Goal: Task Accomplishment & Management: Use online tool/utility

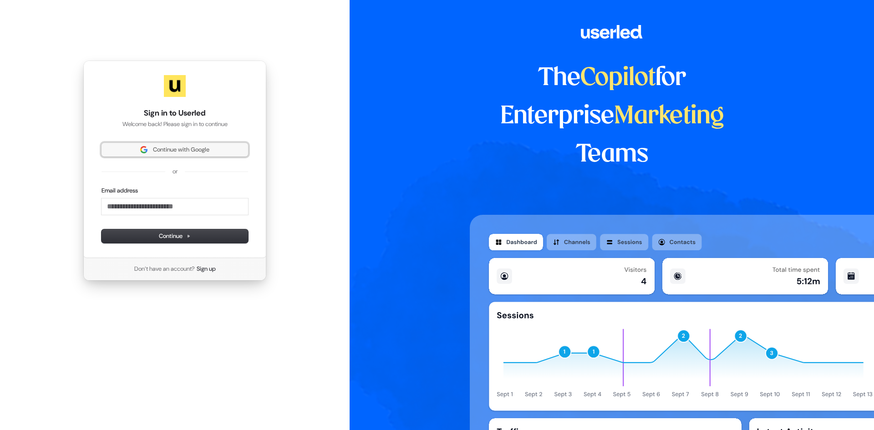
drag, startPoint x: 175, startPoint y: 149, endPoint x: 293, endPoint y: 212, distance: 133.9
click at [175, 149] on span "Continue with Google" at bounding box center [181, 150] width 56 height 8
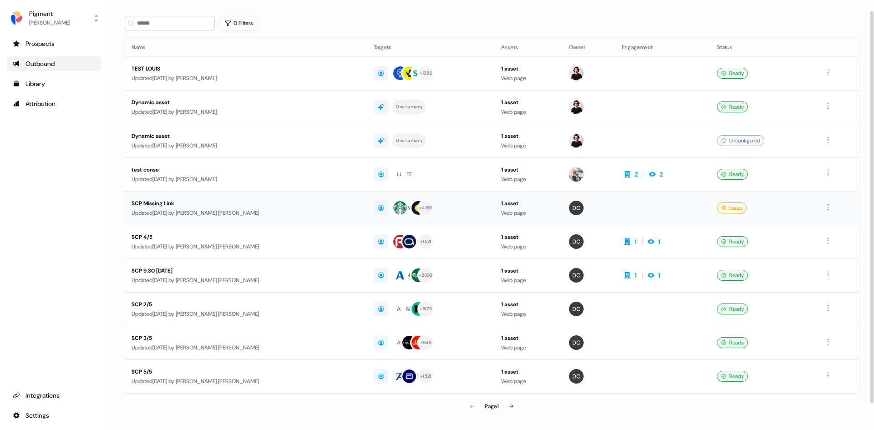
scroll to position [40, 0]
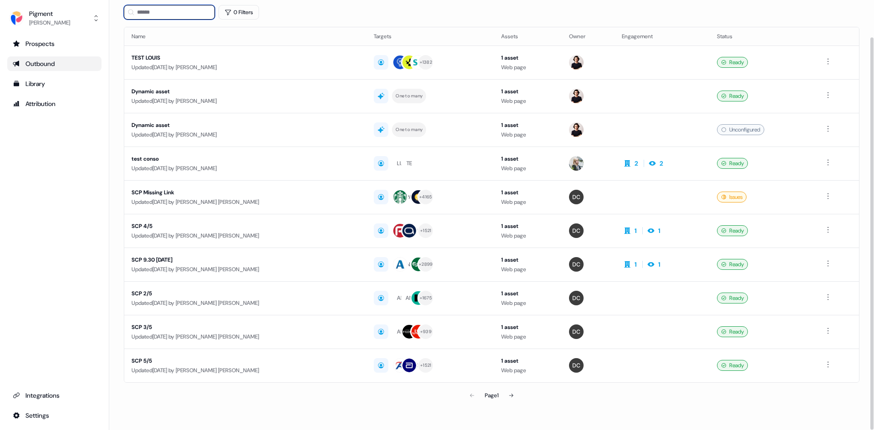
click at [166, 12] on input at bounding box center [169, 12] width 91 height 15
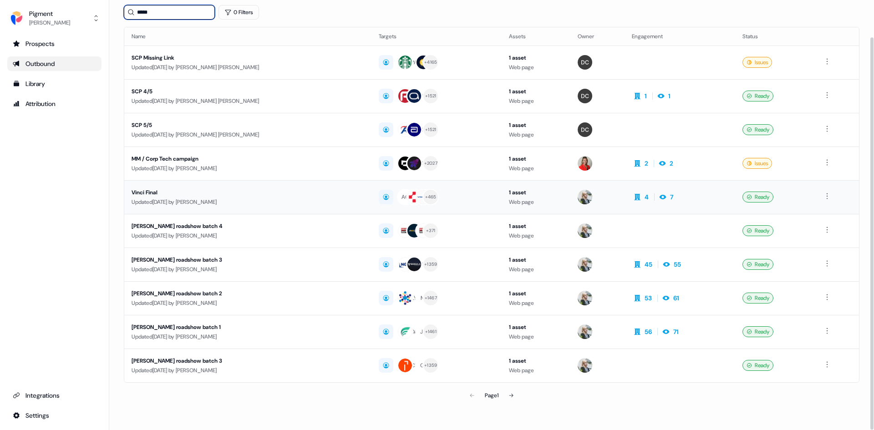
type input "*****"
click at [151, 192] on div "Vinci Final" at bounding box center [240, 192] width 218 height 9
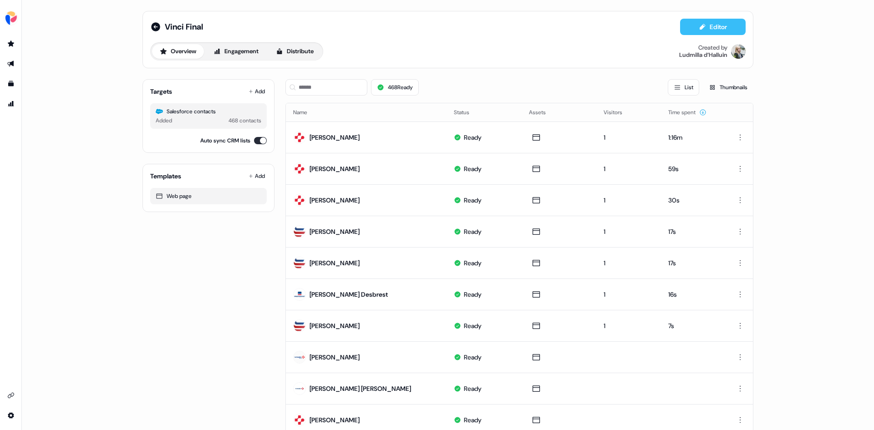
click at [714, 26] on button "Editor" at bounding box center [713, 27] width 66 height 16
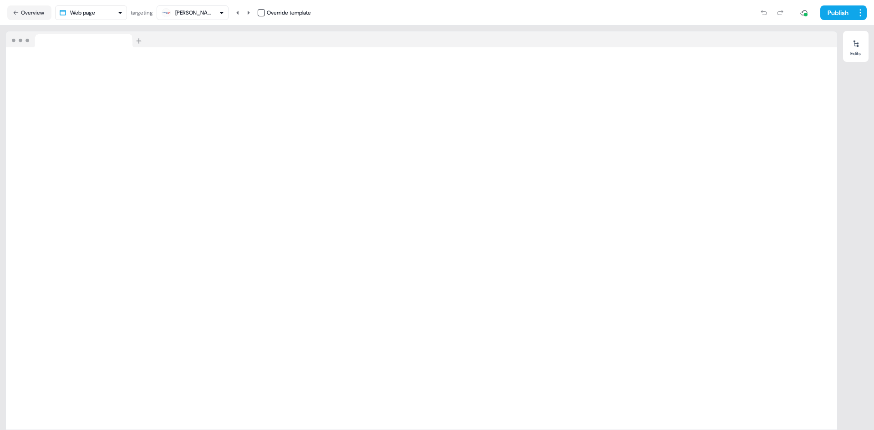
drag, startPoint x: 20, startPoint y: 15, endPoint x: 128, endPoint y: 34, distance: 110.4
click at [20, 15] on button "Overview" at bounding box center [29, 12] width 44 height 15
